Goal: Entertainment & Leisure: Consume media (video, audio)

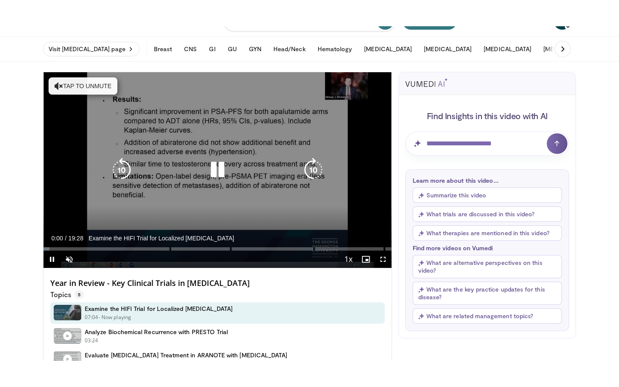
scroll to position [28, 0]
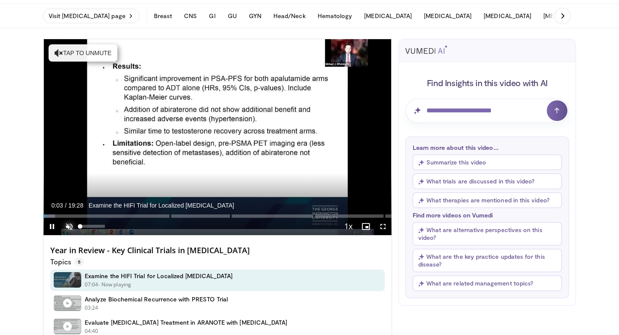
click at [71, 226] on span "Video Player" at bounding box center [69, 226] width 17 height 17
click at [384, 227] on span "Video Player" at bounding box center [383, 226] width 17 height 17
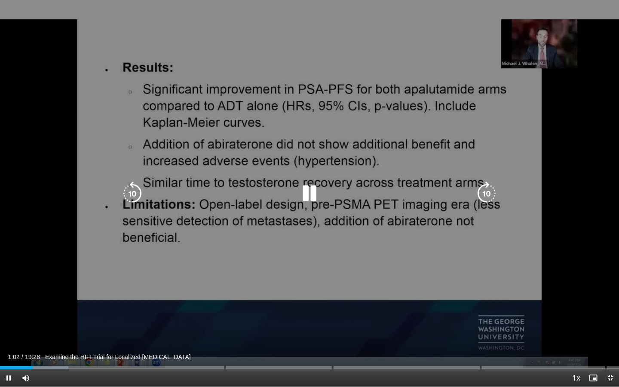
click at [131, 189] on icon "Video Player" at bounding box center [132, 193] width 24 height 24
click at [133, 197] on icon "Video Player" at bounding box center [132, 193] width 24 height 24
click at [133, 194] on icon "Video Player" at bounding box center [132, 193] width 24 height 24
click at [133, 187] on icon "Video Player" at bounding box center [132, 193] width 24 height 24
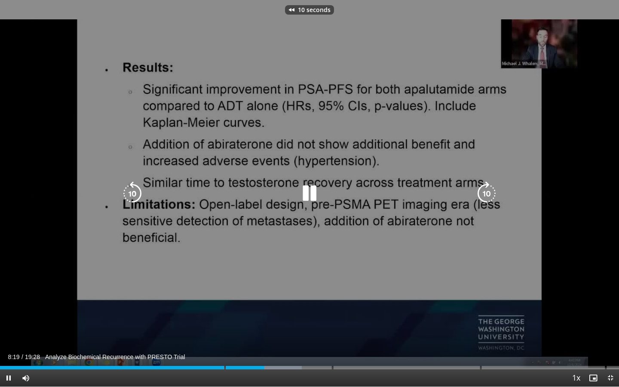
click at [133, 187] on icon "Video Player" at bounding box center [132, 193] width 24 height 24
click at [135, 191] on icon "Video Player" at bounding box center [132, 193] width 24 height 24
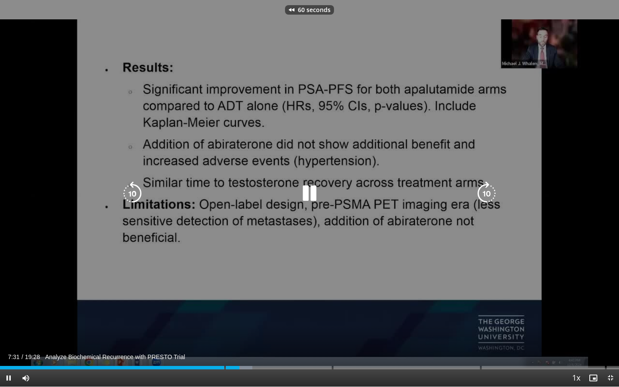
click at [135, 191] on icon "Video Player" at bounding box center [132, 193] width 24 height 24
click at [138, 191] on icon "Video Player" at bounding box center [132, 193] width 24 height 24
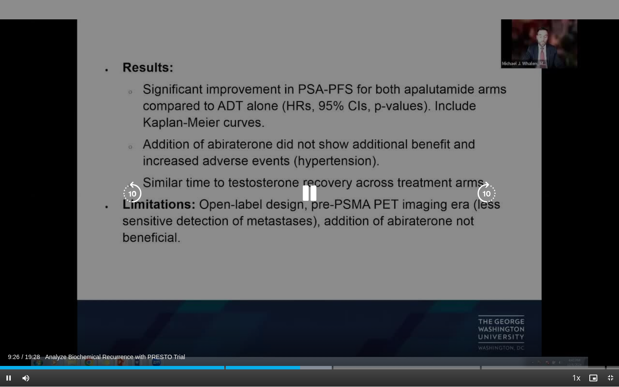
click at [137, 185] on icon "Video Player" at bounding box center [132, 193] width 24 height 24
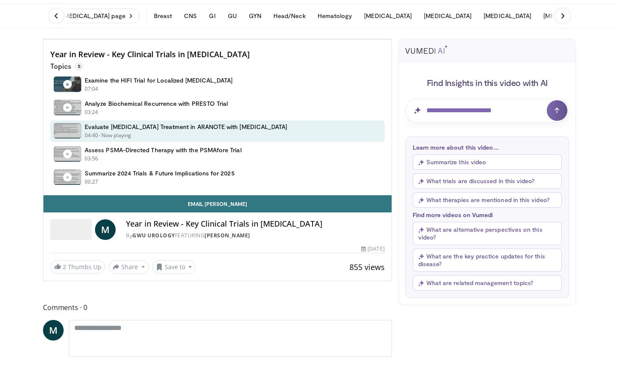
click at [119, 39] on div "30 seconds Tap to unmute" at bounding box center [217, 39] width 348 height 0
